Goal: Transaction & Acquisition: Purchase product/service

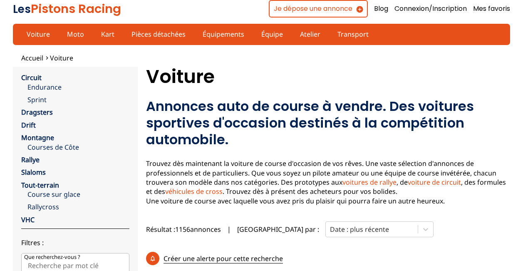
scroll to position [17, 0]
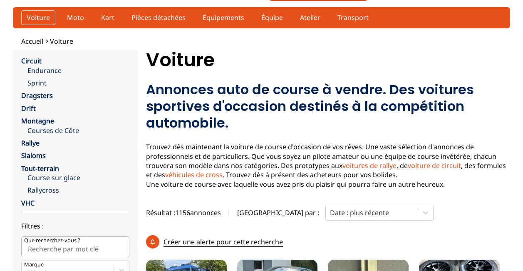
click at [27, 17] on link "Voiture" at bounding box center [38, 17] width 34 height 14
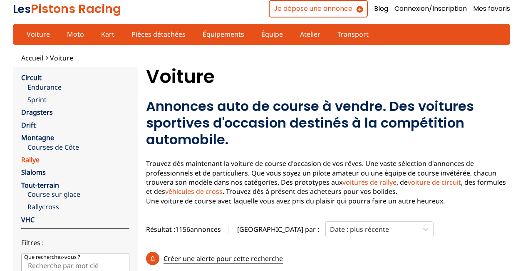
click at [33, 159] on link "Rallye" at bounding box center [30, 159] width 18 height 9
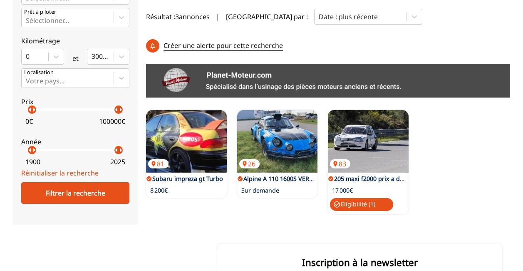
scroll to position [184, 0]
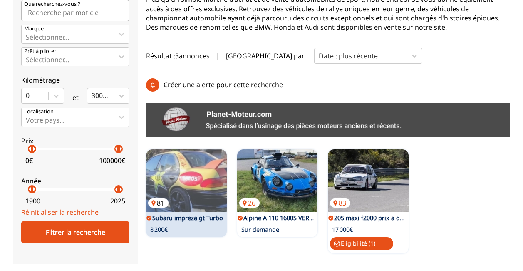
click at [190, 149] on img at bounding box center [186, 180] width 81 height 62
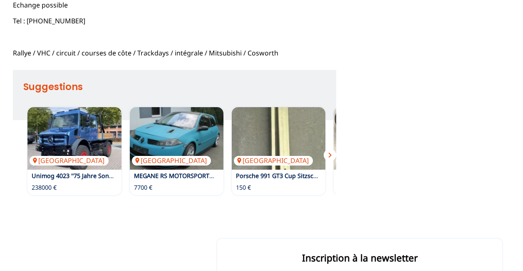
scroll to position [571, 0]
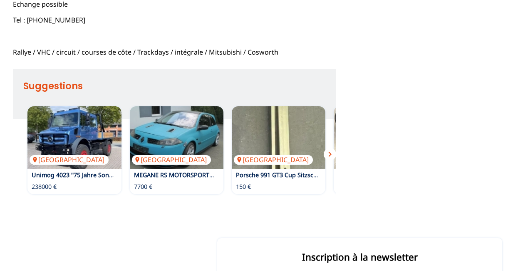
click at [333, 155] on span "chevron_right" at bounding box center [330, 154] width 10 height 10
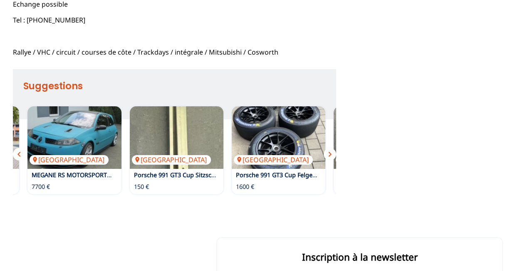
click at [333, 155] on span "chevron_right" at bounding box center [330, 154] width 10 height 10
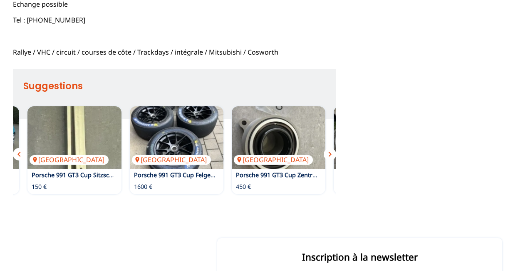
click at [331, 154] on span "chevron_right" at bounding box center [330, 154] width 10 height 10
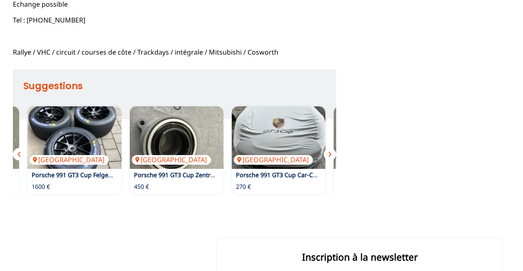
click at [331, 154] on span "chevron_right" at bounding box center [330, 154] width 10 height 10
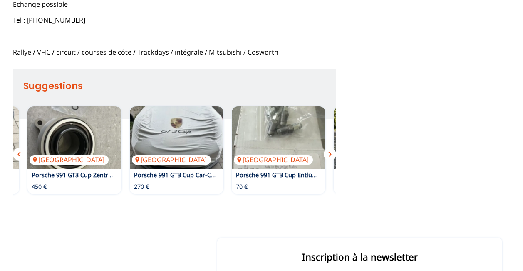
click at [331, 154] on span "chevron_right" at bounding box center [330, 154] width 10 height 10
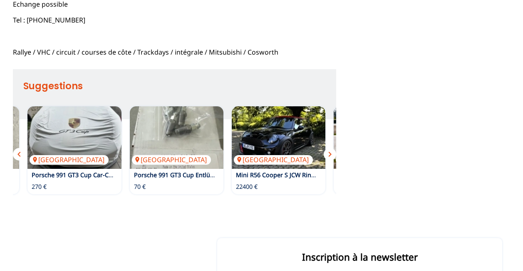
click at [331, 154] on span "chevron_right" at bounding box center [330, 154] width 10 height 10
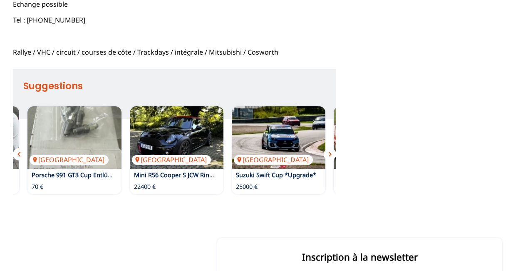
click at [331, 154] on span "chevron_right" at bounding box center [330, 154] width 10 height 10
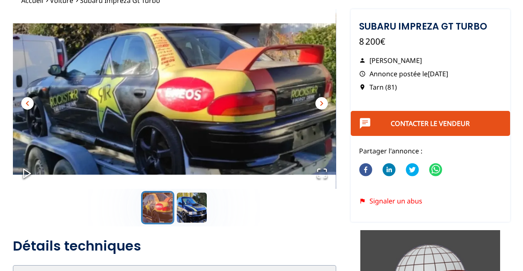
scroll to position [0, 0]
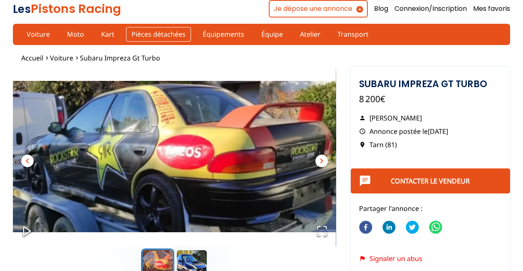
click at [148, 35] on link "Pièces détachées" at bounding box center [158, 34] width 65 height 14
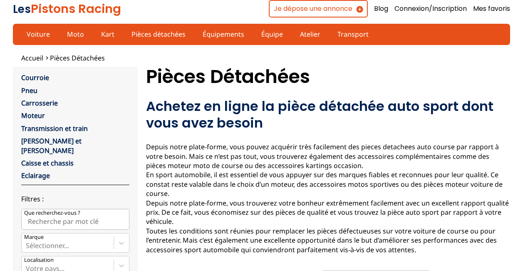
click at [45, 114] on div "Moteur" at bounding box center [75, 115] width 108 height 9
click at [32, 115] on link "Moteur" at bounding box center [33, 115] width 24 height 9
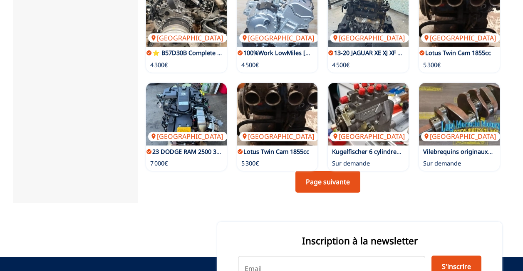
scroll to position [549, 0]
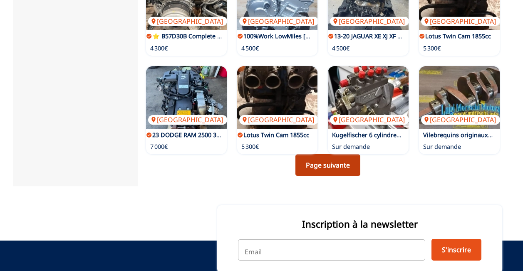
click at [342, 170] on link "Page suivante" at bounding box center [328, 165] width 65 height 22
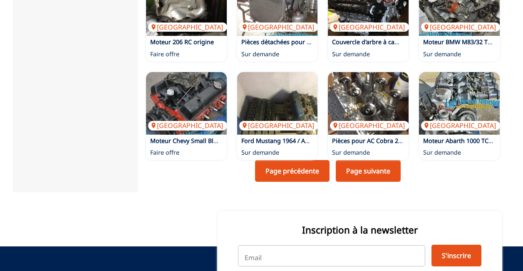
scroll to position [560, 0]
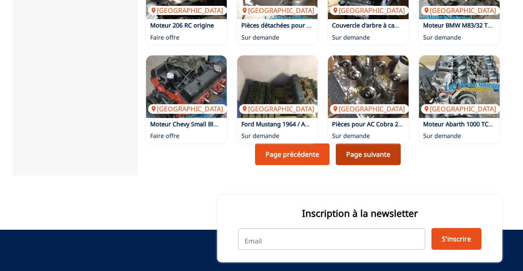
click at [382, 156] on link "Page suivante" at bounding box center [368, 154] width 65 height 22
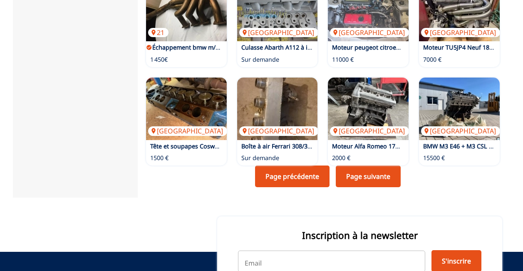
scroll to position [555, 0]
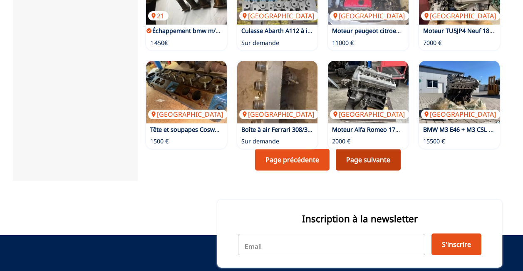
click at [380, 164] on link "Page suivante" at bounding box center [368, 160] width 65 height 22
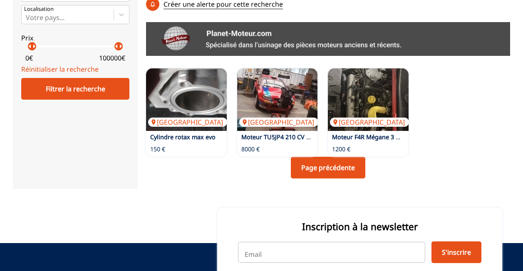
scroll to position [161, 0]
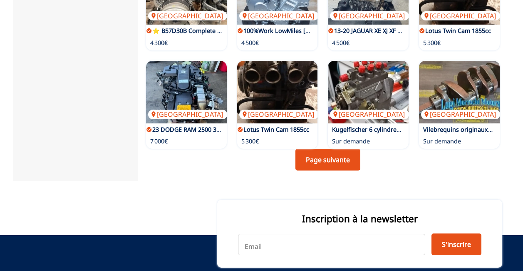
scroll to position [560, 0]
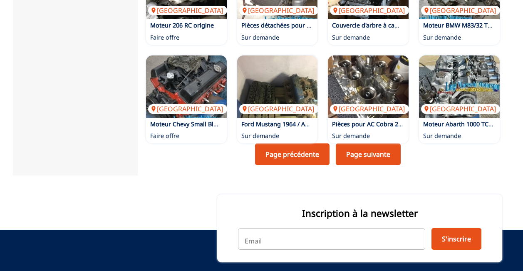
scroll to position [549, 0]
